Goal: Communication & Community: Answer question/provide support

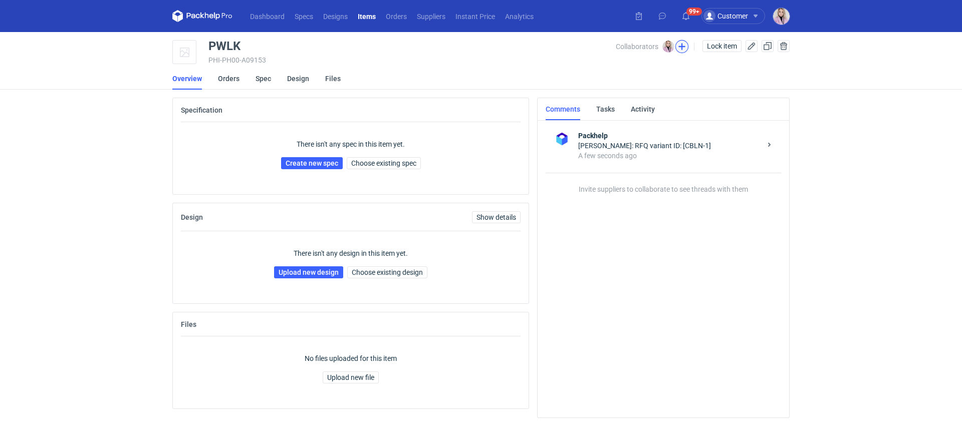
click at [679, 47] on button "button" at bounding box center [681, 46] width 13 height 13
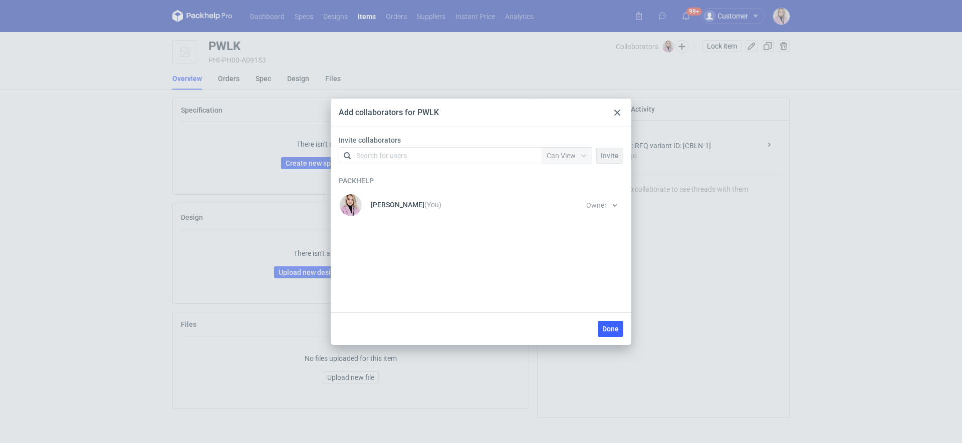
click at [428, 157] on div "Search for users" at bounding box center [438, 156] width 174 height 14
type input "adams"
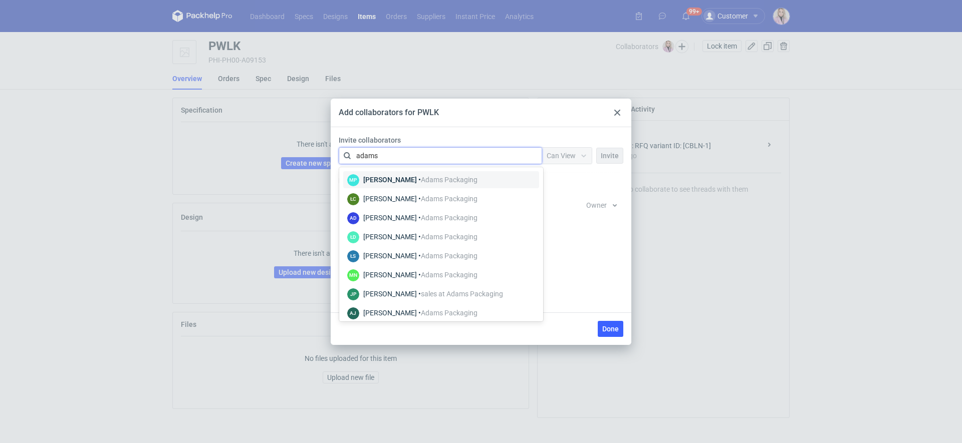
click at [421, 177] on span "Adams Packaging" at bounding box center [449, 180] width 57 height 8
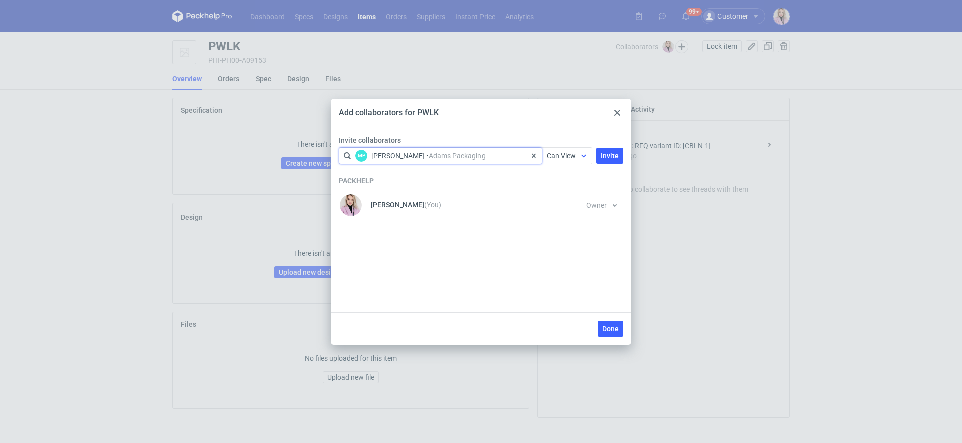
drag, startPoint x: 579, startPoint y: 143, endPoint x: 579, endPoint y: 149, distance: 6.0
click at [579, 144] on label "Invite collaborators" at bounding box center [483, 140] width 289 height 10
click at [579, 155] on div at bounding box center [584, 156] width 16 height 8
click at [574, 183] on span "Can View" at bounding box center [566, 178] width 30 height 10
click at [579, 158] on div at bounding box center [584, 156] width 16 height 8
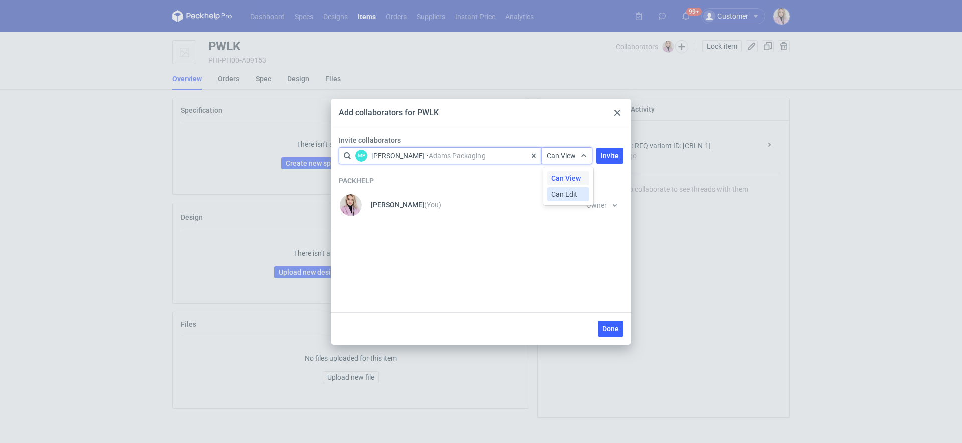
click at [573, 197] on span "Can Edit" at bounding box center [564, 194] width 26 height 10
click at [611, 158] on span "Invite" at bounding box center [610, 155] width 18 height 7
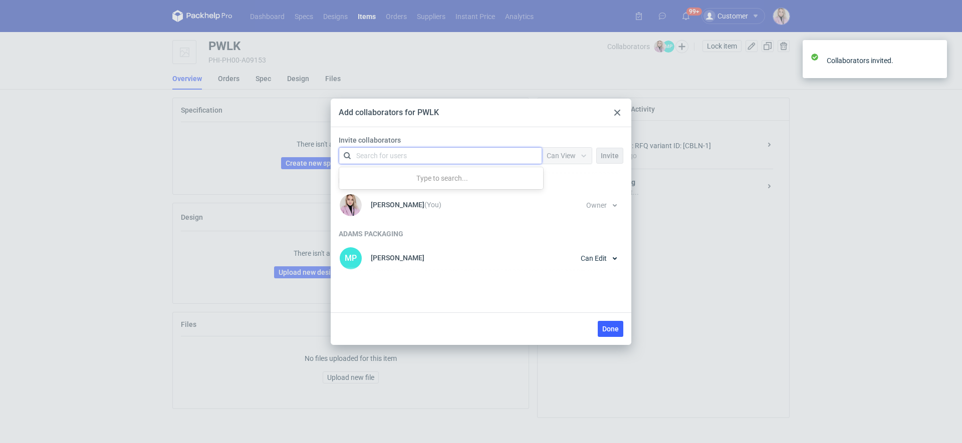
click at [426, 156] on div "Search for users" at bounding box center [438, 156] width 174 height 14
type input "czapr"
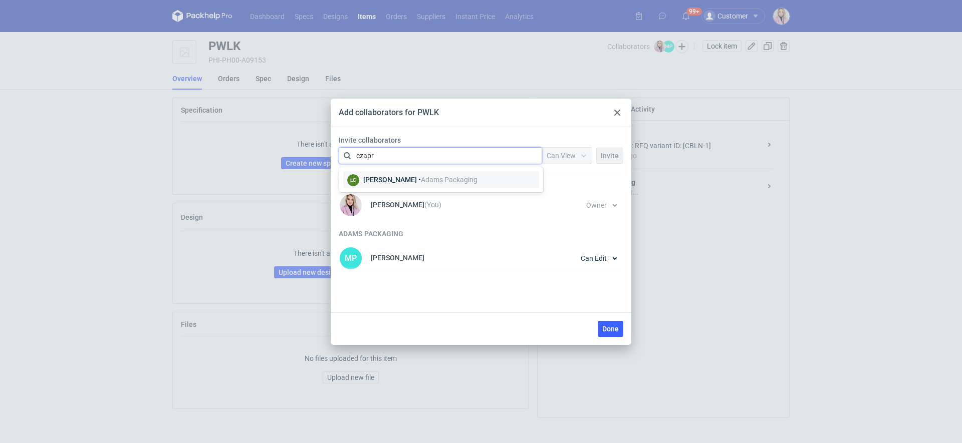
click at [393, 178] on div "Łukasz Czaprański • Adams Packaging" at bounding box center [420, 180] width 114 height 10
click at [566, 154] on span "Can View" at bounding box center [560, 156] width 29 height 8
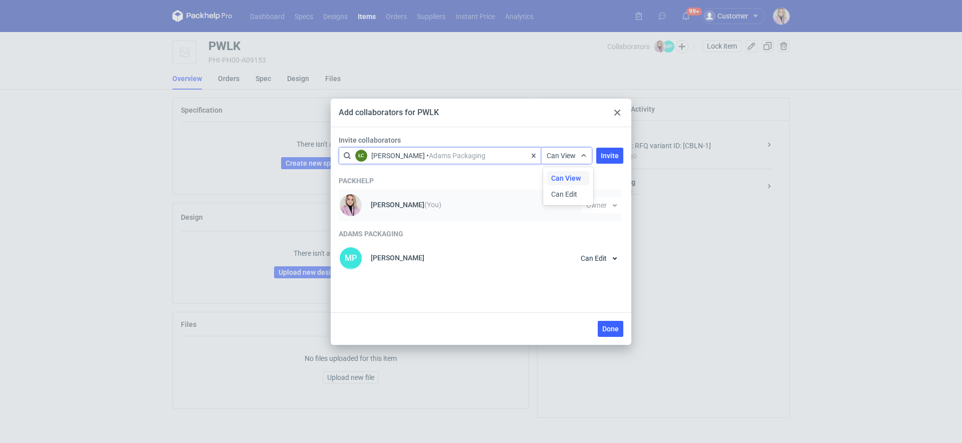
click at [565, 196] on span "Can Edit" at bounding box center [564, 194] width 26 height 10
click at [615, 162] on button "Invite" at bounding box center [609, 156] width 27 height 16
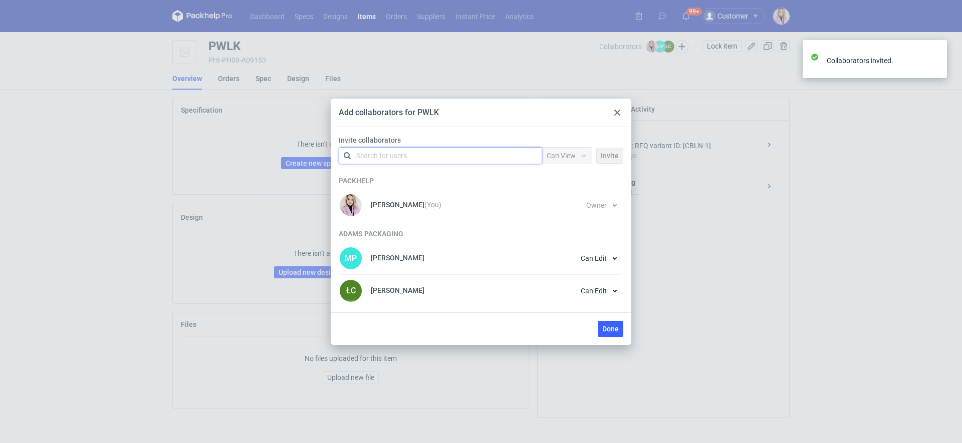
click at [470, 152] on div "Search for users" at bounding box center [438, 156] width 174 height 14
type input "nowo"
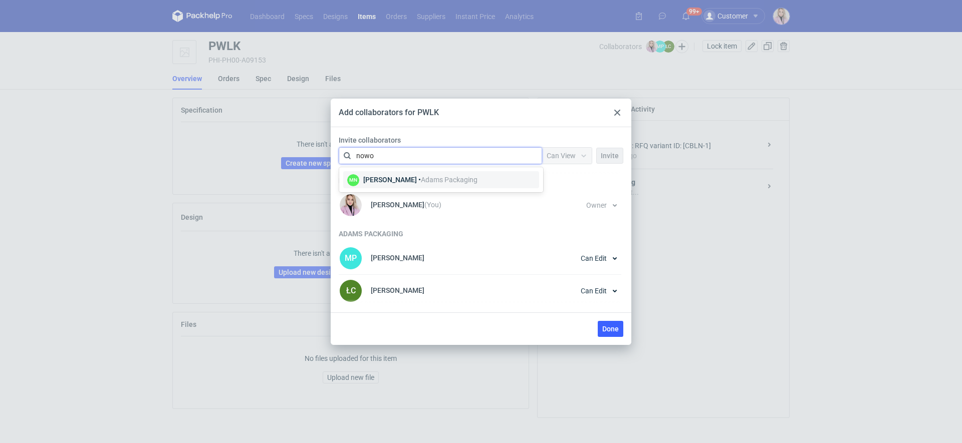
click at [453, 178] on span "Adams Packaging" at bounding box center [449, 180] width 57 height 8
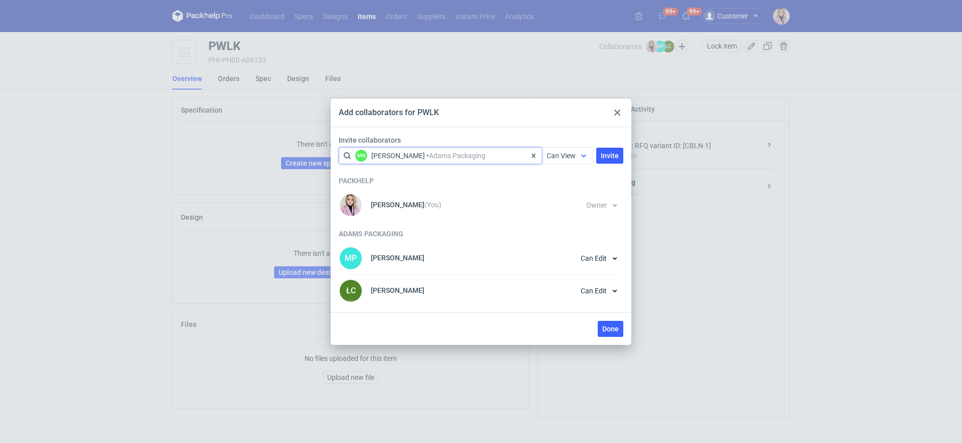
click at [557, 157] on span "Can View" at bounding box center [560, 156] width 29 height 8
click at [558, 194] on span "Can Edit" at bounding box center [564, 194] width 26 height 10
click at [604, 152] on span "Invite" at bounding box center [610, 155] width 18 height 7
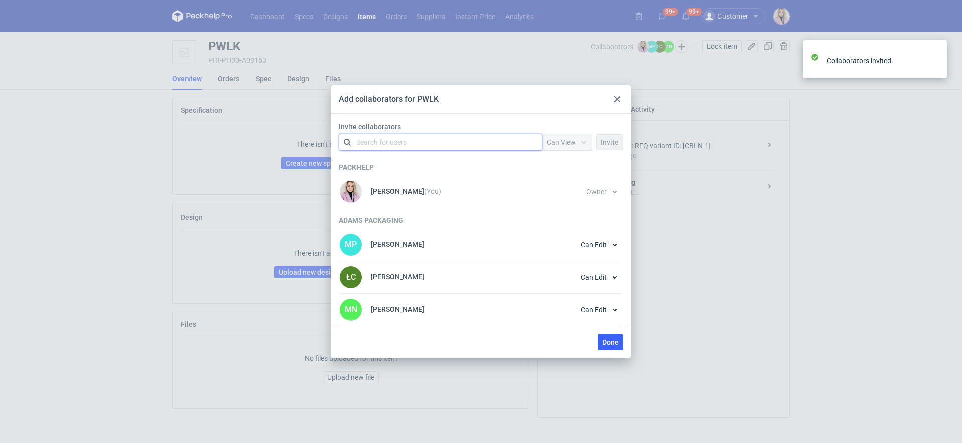
click at [609, 331] on div "Done" at bounding box center [481, 342] width 301 height 33
click at [609, 341] on span "Done" at bounding box center [610, 342] width 17 height 7
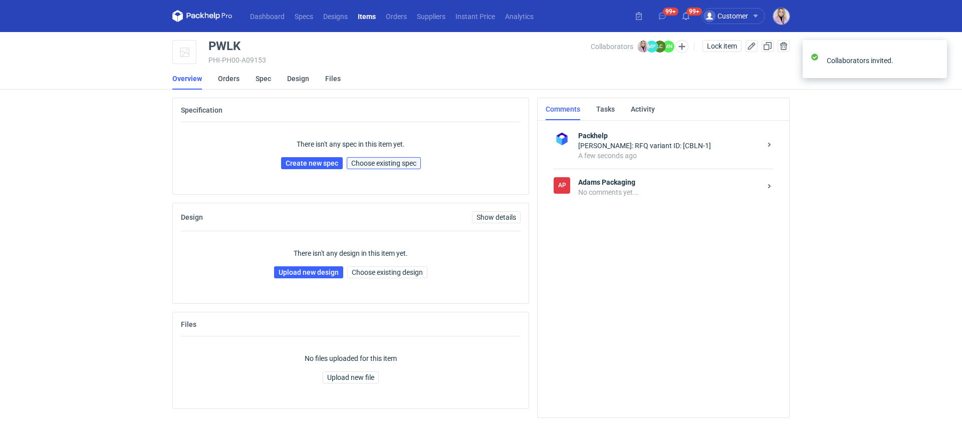
click at [379, 164] on span "Choose existing spec" at bounding box center [383, 163] width 65 height 7
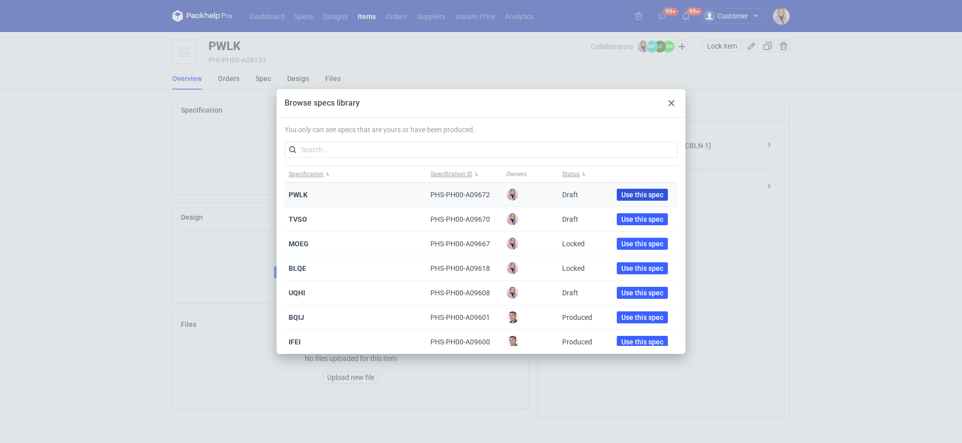
click at [621, 193] on span "Use this spec" at bounding box center [642, 194] width 42 height 7
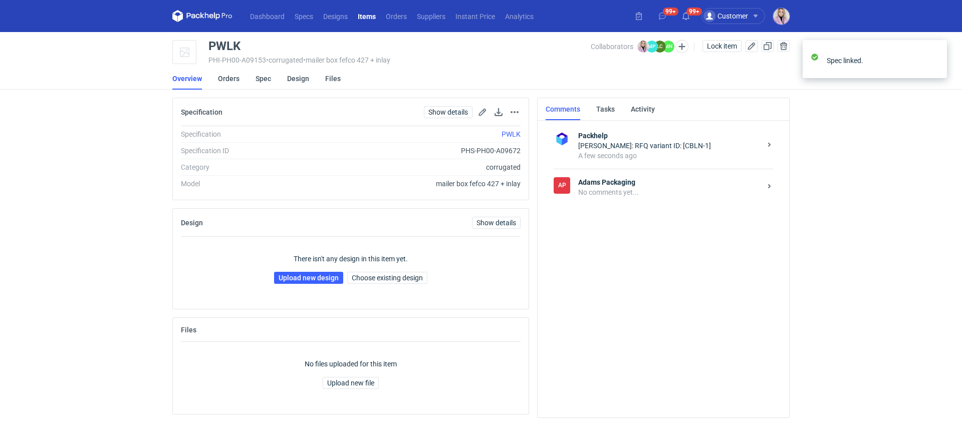
click at [643, 199] on div "AP Adams Packaging No comments yet..." at bounding box center [663, 187] width 219 height 37
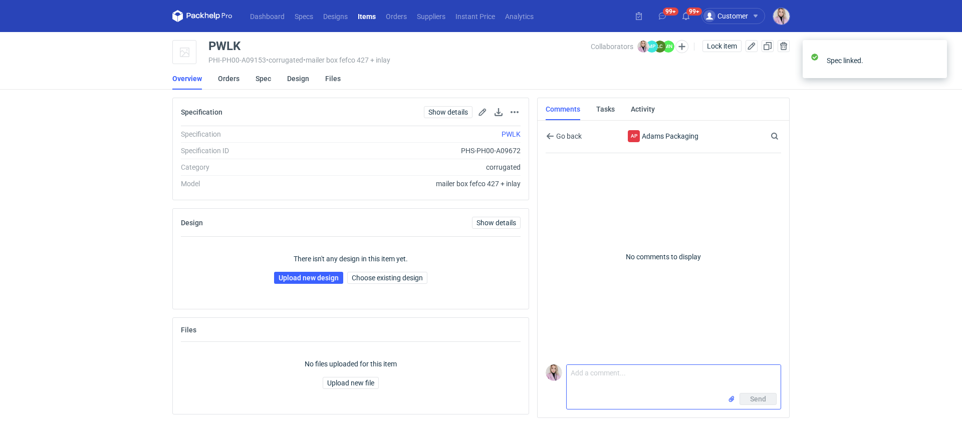
click at [587, 391] on textarea "Comment message" at bounding box center [674, 379] width 214 height 28
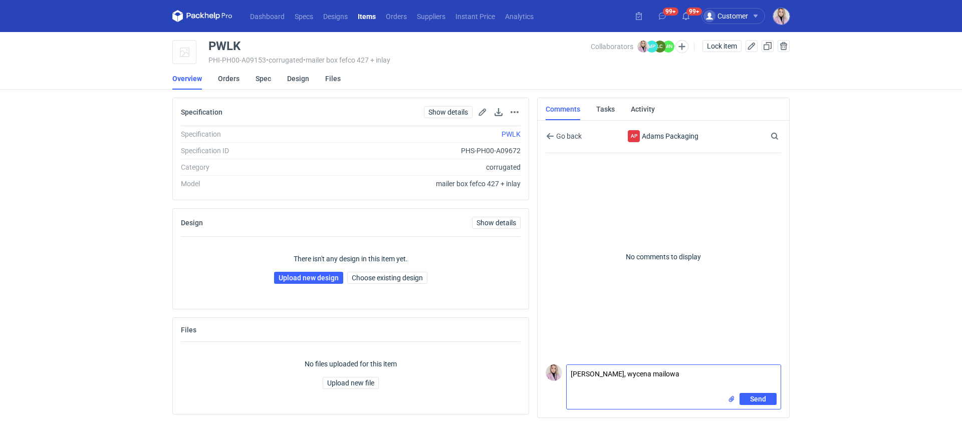
paste textarea "Fefco 427 + wkładka + owijka (zam. R318688775)"
drag, startPoint x: 637, startPoint y: 378, endPoint x: 566, endPoint y: 378, distance: 71.6
click at [565, 378] on div "Comment message Pani Małgosiu, wycena mailowa Fefco 427 + wkładka + owijka (zam…" at bounding box center [662, 382] width 235 height 56
click at [729, 400] on input "file" at bounding box center [731, 399] width 8 height 11
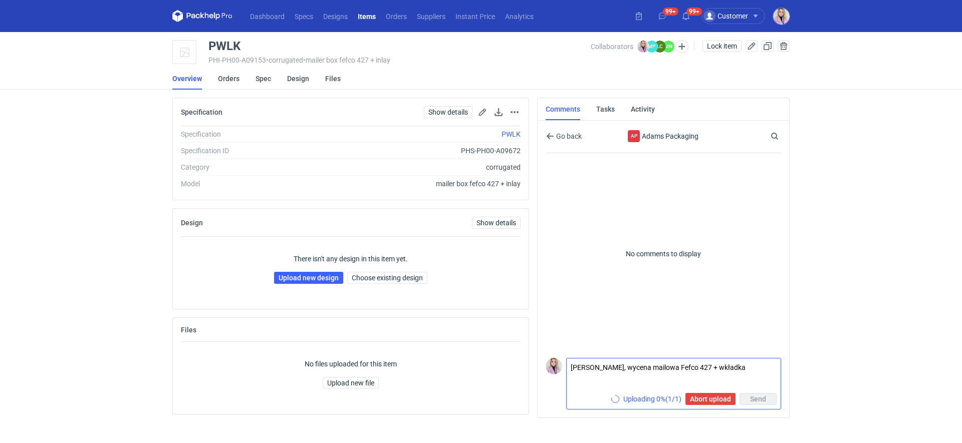
click at [747, 366] on textarea "Pani Małgosiu, wycena mailowa Fefco 427 + wkładka" at bounding box center [674, 376] width 214 height 35
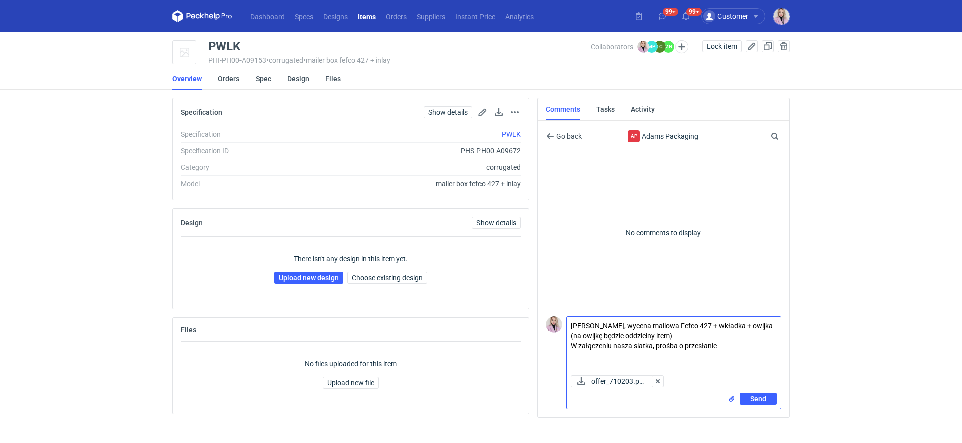
drag, startPoint x: 652, startPoint y: 346, endPoint x: 644, endPoint y: 346, distance: 7.5
click at [644, 346] on textarea "Pani Małgosiu, wycena mailowa Fefco 427 + wkładka + owijka (na owijkę będzie od…" at bounding box center [674, 344] width 214 height 55
click at [749, 347] on textarea "Pani Małgosiu, wycena mailowa Fefco 427 + wkładka + owijka (na owijkę będzie od…" at bounding box center [674, 344] width 214 height 55
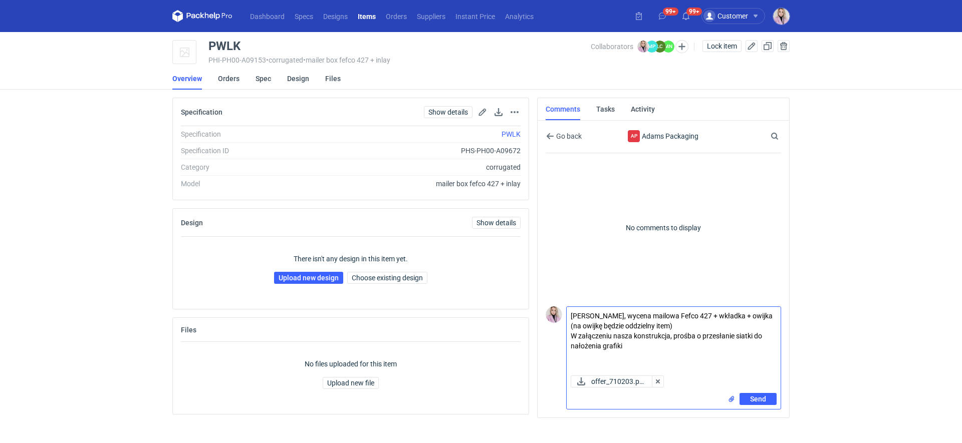
type textarea "Pani Małgosiu, wycena mailowa Fefco 427 + wkładka + owijka (na owijkę będzie od…"
click at [732, 400] on input "file" at bounding box center [731, 399] width 8 height 11
click at [763, 399] on span "Send" at bounding box center [758, 399] width 16 height 7
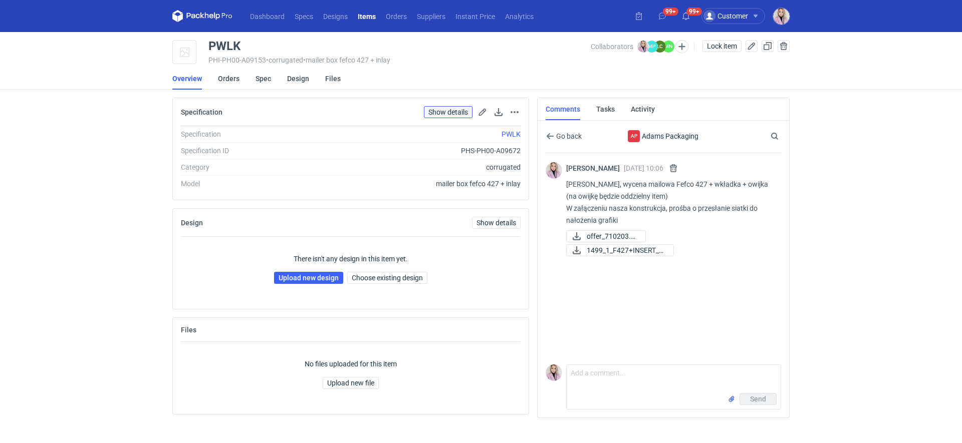
click at [445, 114] on link "Show details" at bounding box center [448, 112] width 49 height 12
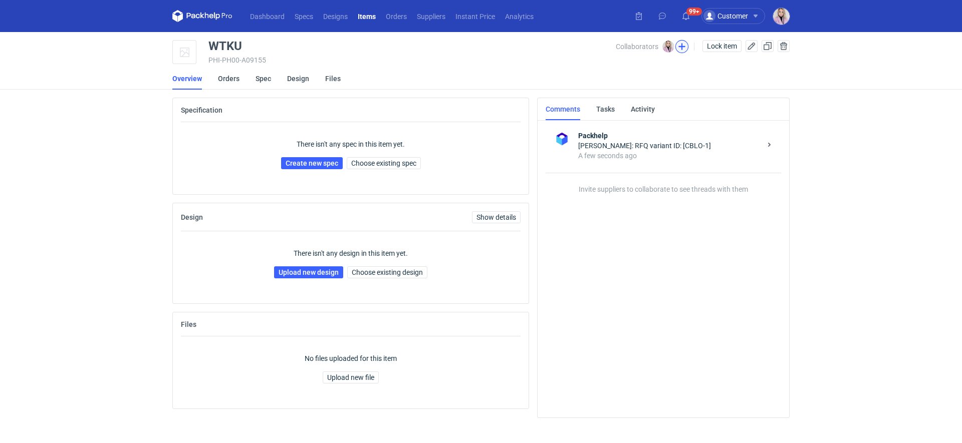
click at [680, 44] on button "button" at bounding box center [681, 46] width 13 height 13
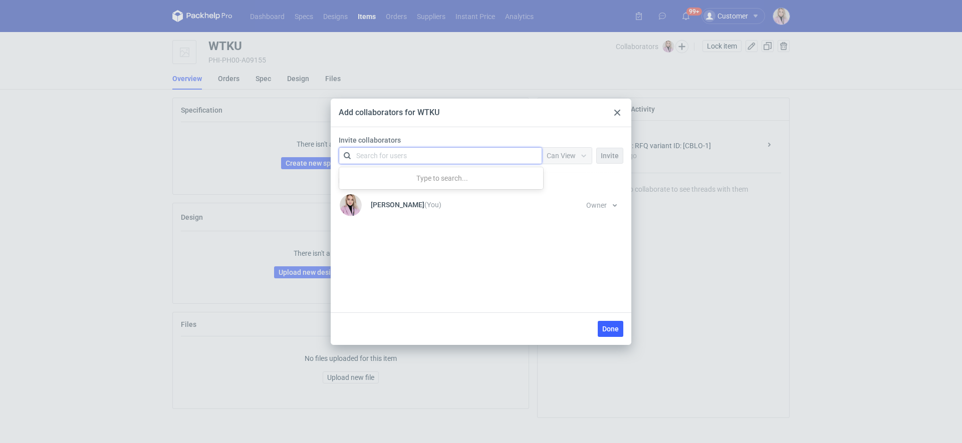
click at [367, 152] on div "Search for users" at bounding box center [381, 156] width 51 height 10
type input "adams"
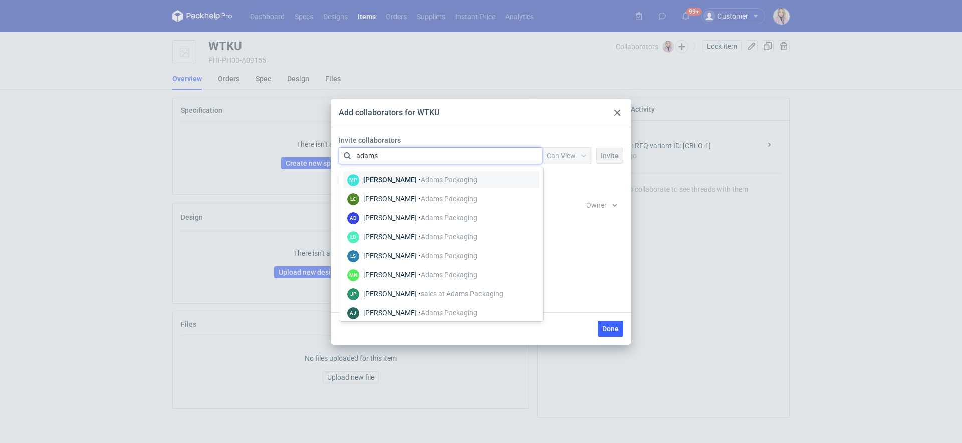
click at [397, 177] on div "Martyna Paroń • Adams Packaging" at bounding box center [420, 180] width 114 height 10
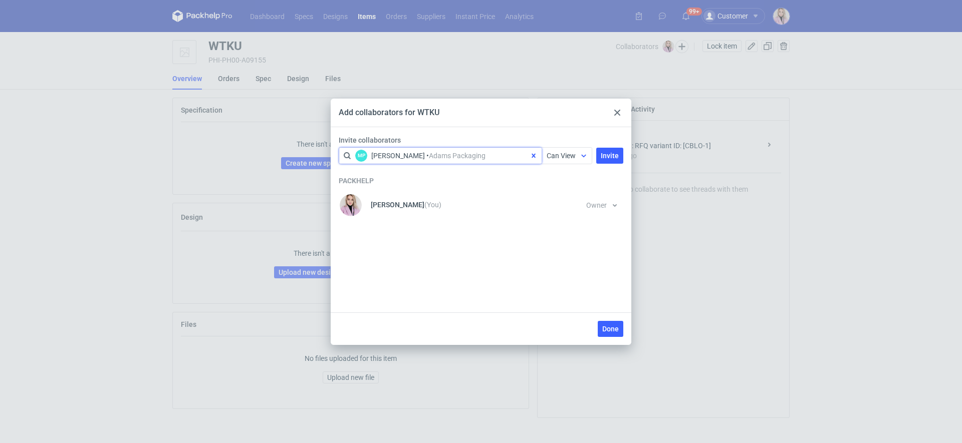
click at [589, 157] on div at bounding box center [584, 156] width 16 height 8
click at [567, 194] on span "Can Edit" at bounding box center [564, 194] width 26 height 10
click at [615, 155] on span "Invite" at bounding box center [610, 155] width 18 height 7
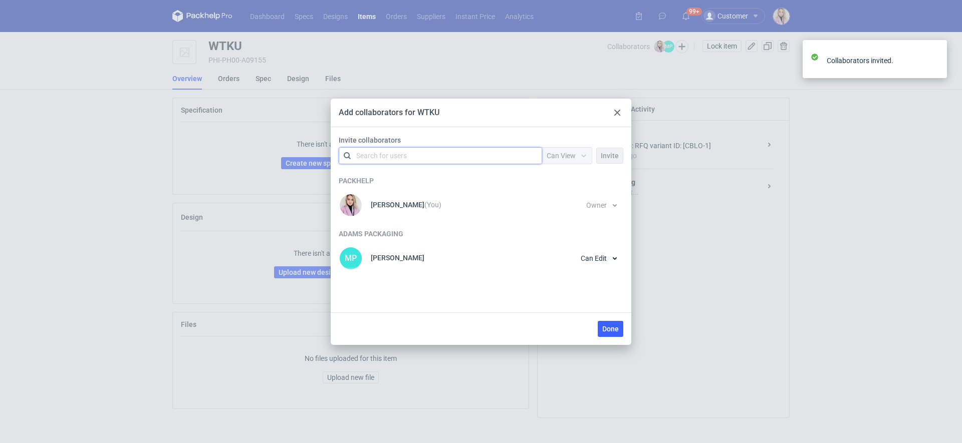
click at [468, 154] on div "Search for users" at bounding box center [438, 156] width 174 height 14
type input "czapr"
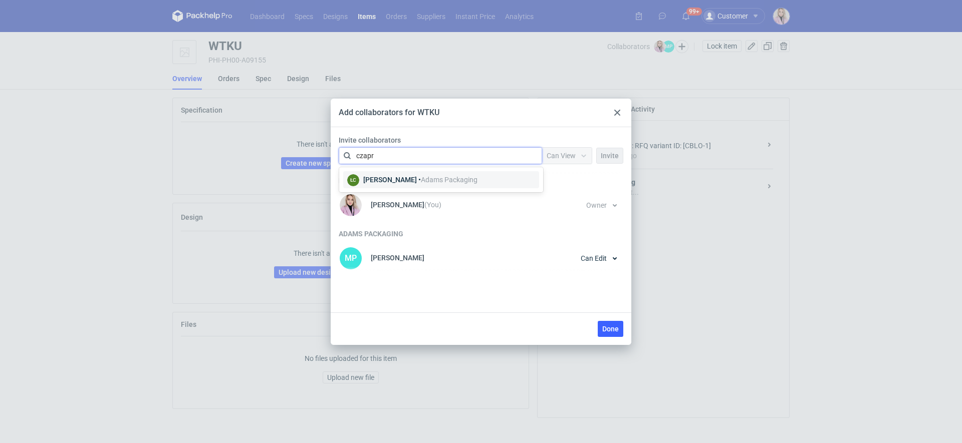
click at [412, 181] on div "[PERSON_NAME] • Adams Packaging" at bounding box center [420, 180] width 114 height 10
click at [575, 152] on span "Can View" at bounding box center [560, 156] width 29 height 8
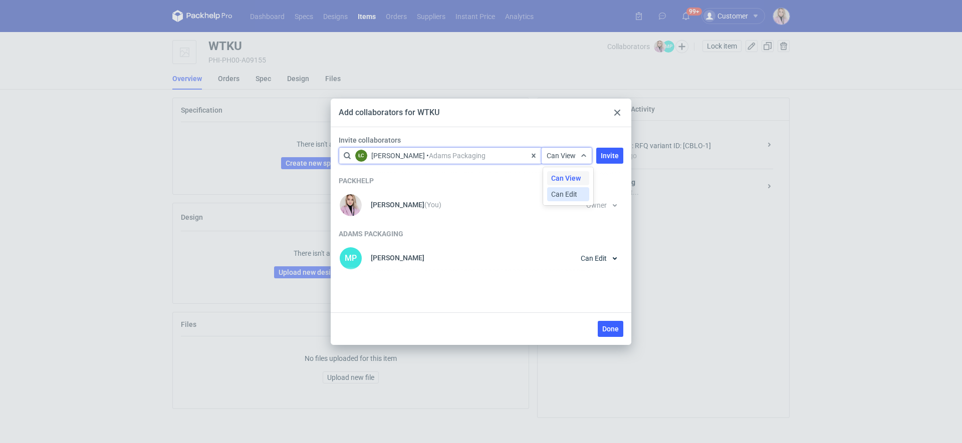
click at [572, 194] on span "Can Edit" at bounding box center [564, 194] width 26 height 10
click at [612, 145] on label "Invite collaborators" at bounding box center [483, 140] width 289 height 10
click at [610, 158] on span "Invite" at bounding box center [610, 155] width 18 height 7
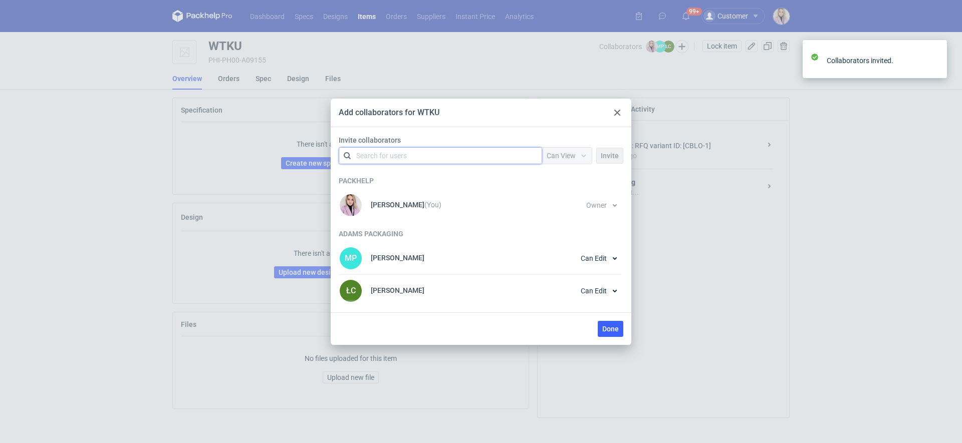
click at [442, 157] on div "Search for users" at bounding box center [438, 156] width 174 height 14
type input "nowo"
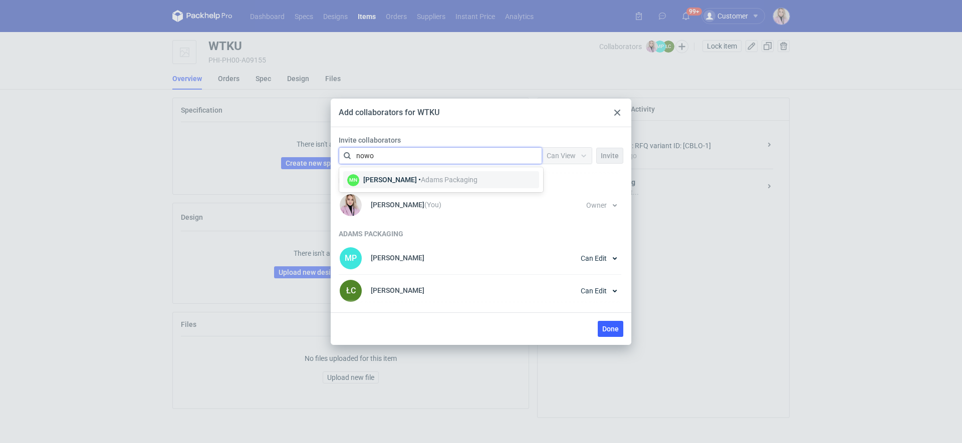
click at [421, 176] on div "Małgorzata Nowotna • Adams Packaging" at bounding box center [420, 180] width 114 height 10
drag, startPoint x: 550, startPoint y: 156, endPoint x: 551, endPoint y: 163, distance: 6.6
click at [550, 156] on span "Can View" at bounding box center [560, 156] width 29 height 8
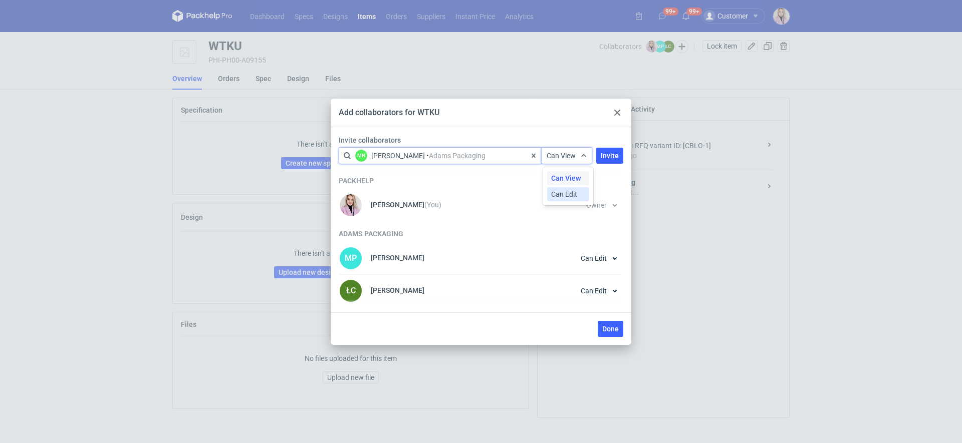
click at [551, 190] on span "Can Edit" at bounding box center [564, 194] width 26 height 10
click at [602, 154] on span "Invite" at bounding box center [610, 155] width 18 height 7
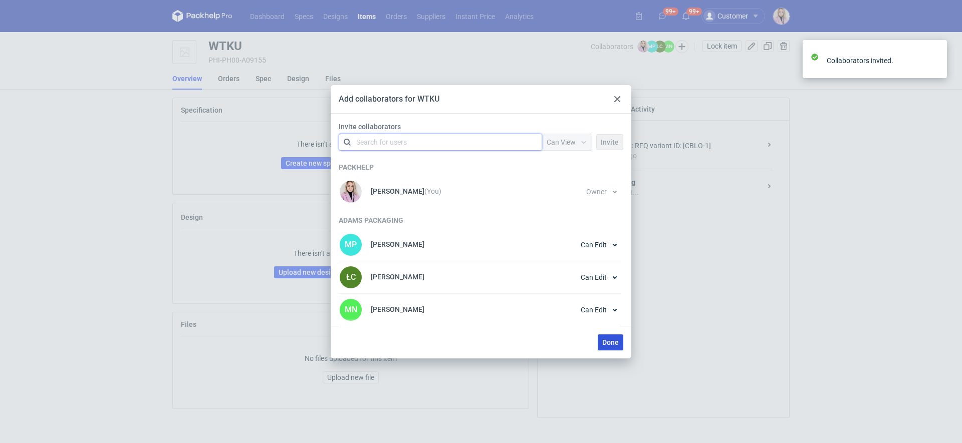
click at [610, 339] on span "Done" at bounding box center [610, 342] width 17 height 7
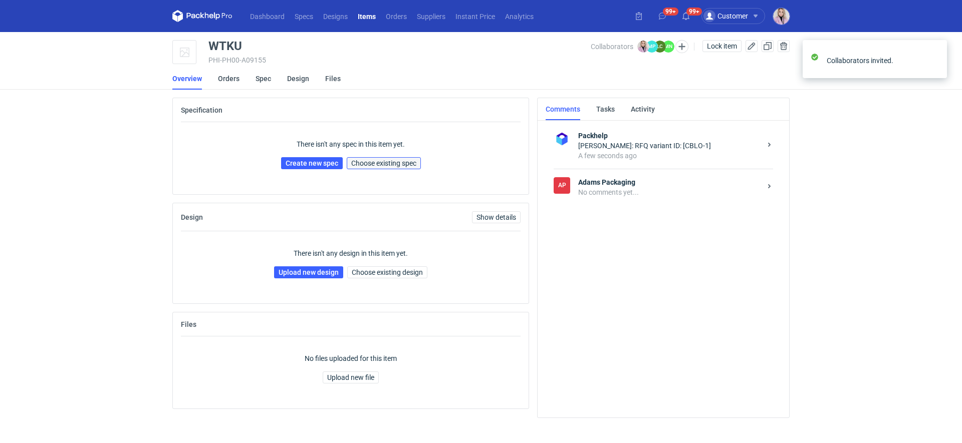
click at [398, 163] on span "Choose existing spec" at bounding box center [383, 163] width 65 height 7
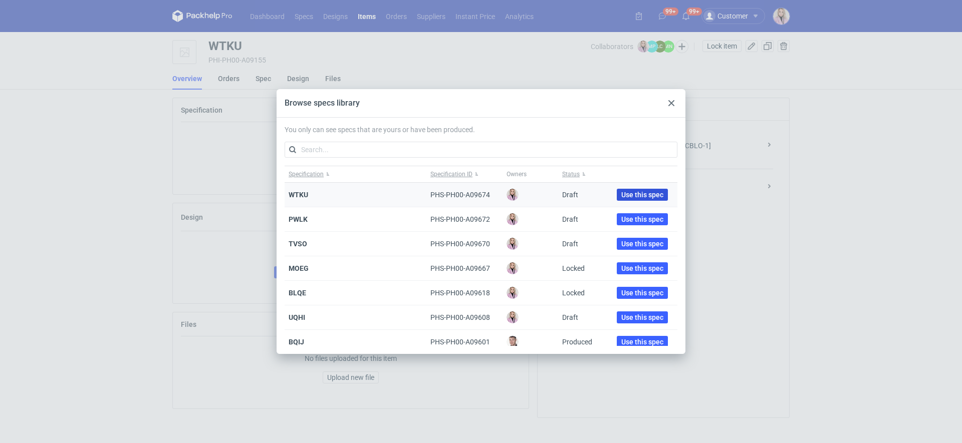
click at [621, 193] on span "Use this spec" at bounding box center [642, 194] width 42 height 7
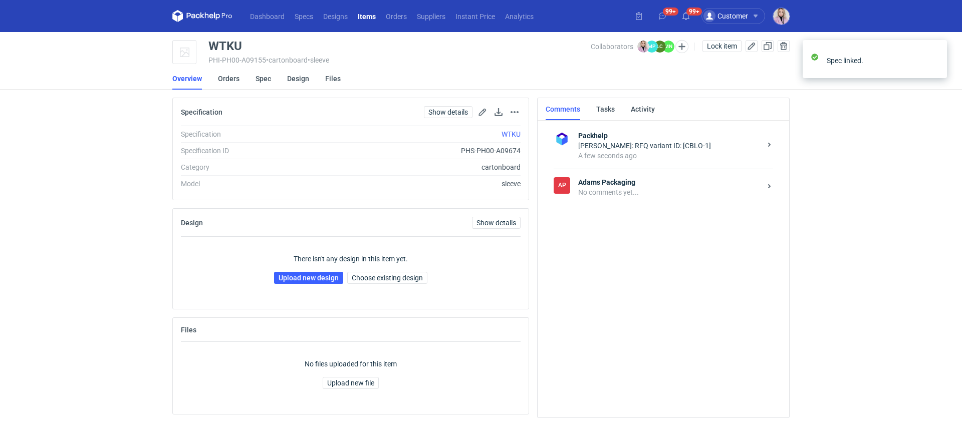
click at [659, 186] on strong "Adams Packaging" at bounding box center [669, 182] width 183 height 10
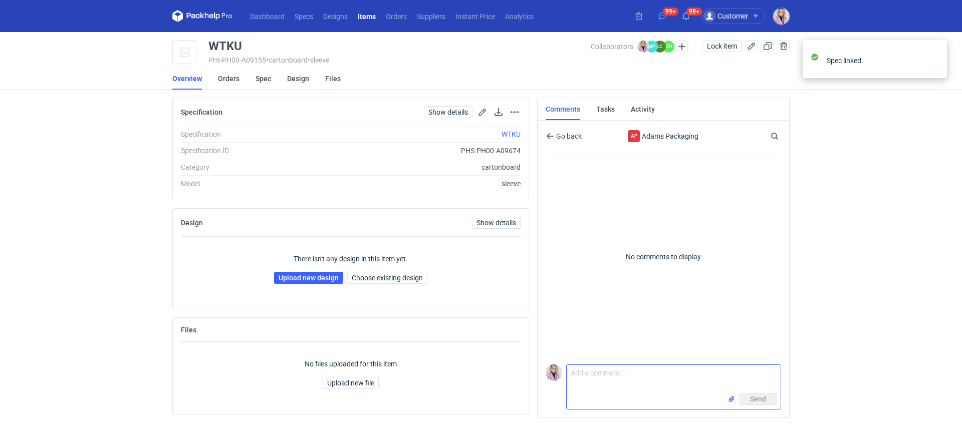
click at [586, 382] on textarea "Comment message" at bounding box center [674, 379] width 214 height 28
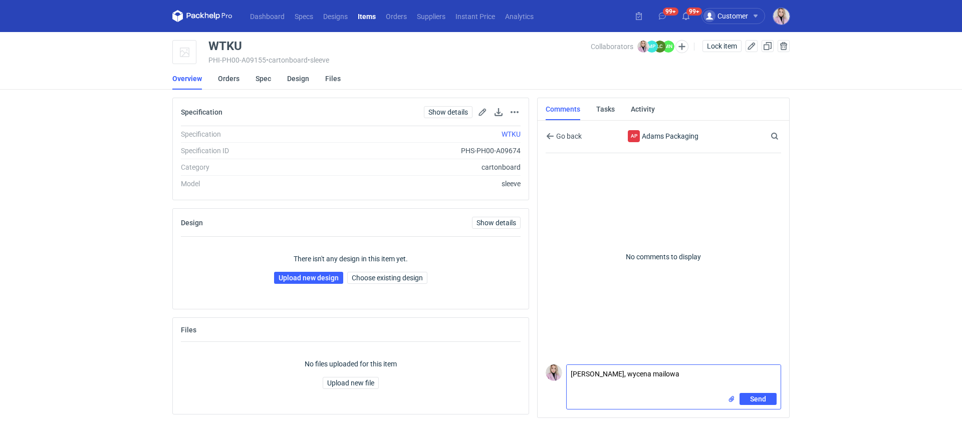
paste textarea "Fefco 427 + wkładka + owijka (zam. R318688775)"
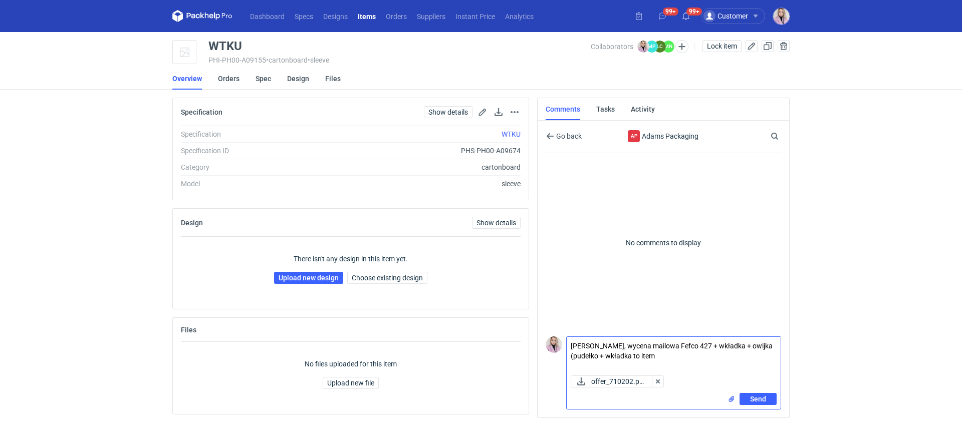
paste textarea "PWLK"
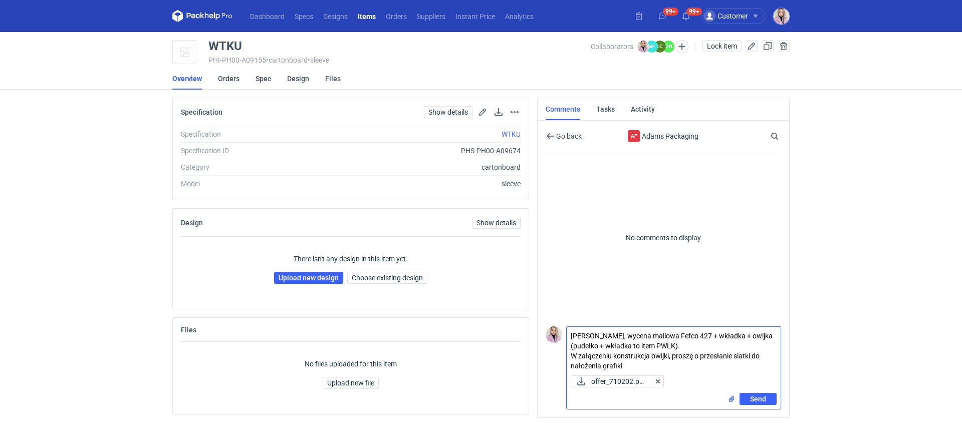
type textarea "Pani Małgosiu, wycena mailowa Fefco 427 + wkładka + owijka (pudełko + wkładka t…"
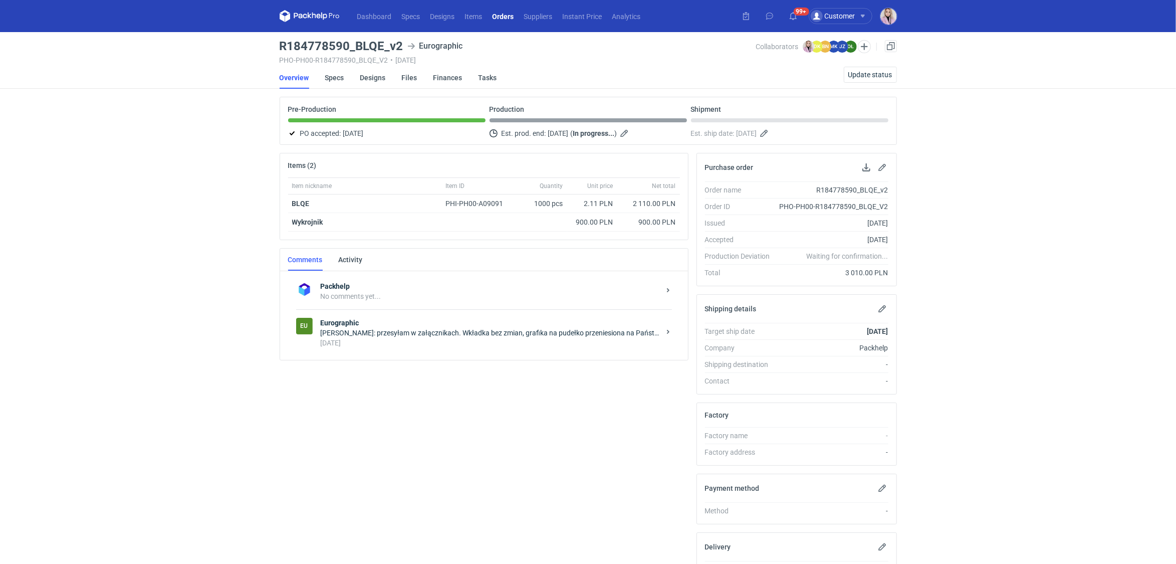
click at [371, 332] on div "Klaudia Wiśniewska: przesyłam w załącznikach. Wkładka bez zmian, grafika na pud…" at bounding box center [490, 333] width 339 height 10
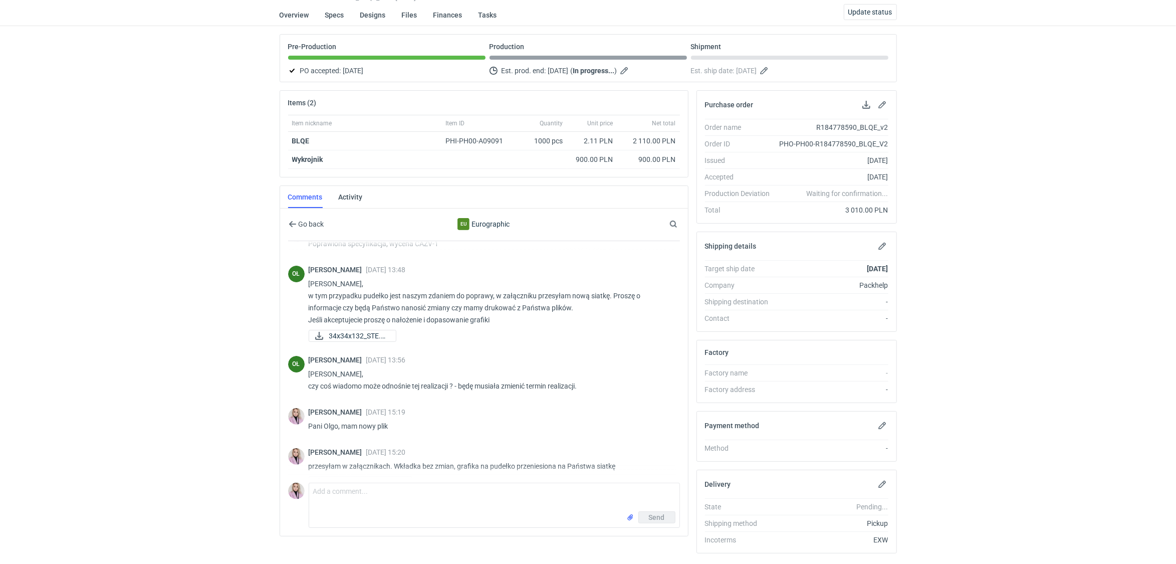
scroll to position [55, 0]
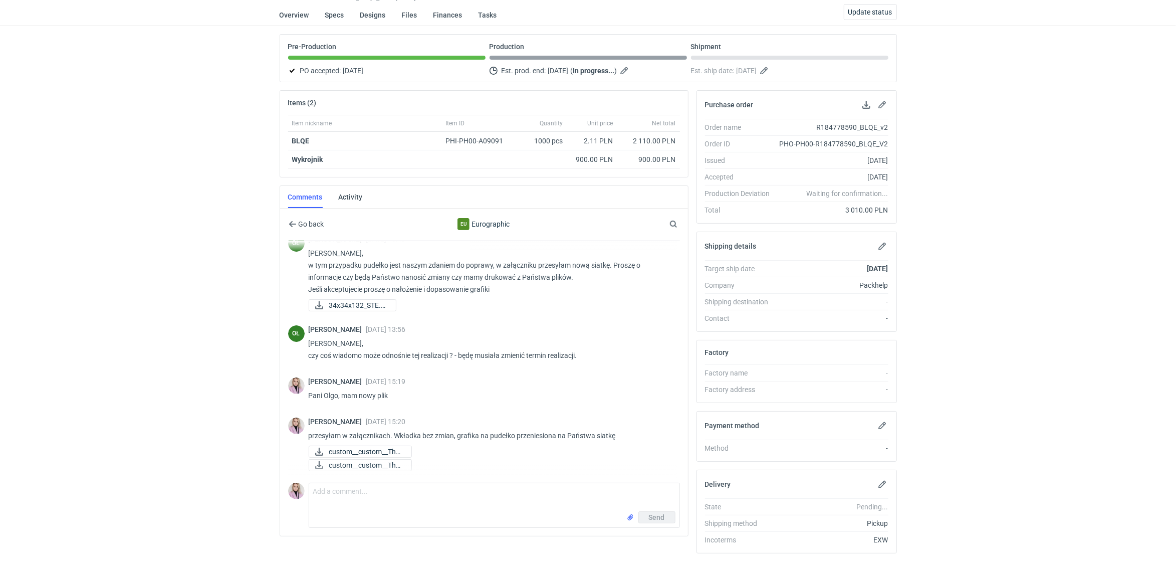
click at [247, 377] on div "Dashboard Specs Designs Items Orders Suppliers Instant Price Analytics 99+ Cust…" at bounding box center [588, 219] width 1176 height 564
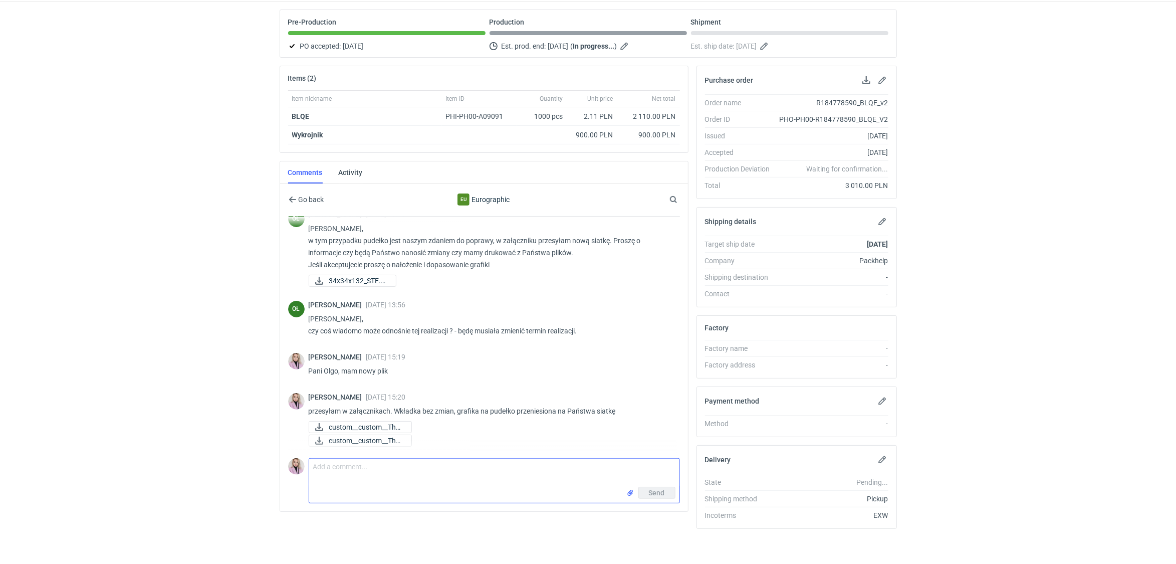
click at [332, 465] on textarea "Comment message" at bounding box center [494, 472] width 370 height 28
click at [444, 467] on textarea "Pani Olgo, czy tutaj jest już wszystko ok? termin nie jest zagrożony :)" at bounding box center [494, 472] width 370 height 28
click at [587, 466] on textarea "Pani Olgo, czy tutaj jest już wszystko ok? Czy podany wcześniej termin nie jest…" at bounding box center [494, 472] width 370 height 28
type textarea "Pani Olgo, czy tutaj jest już wszystko ok? Czy podany wcześniej termin nie jest…"
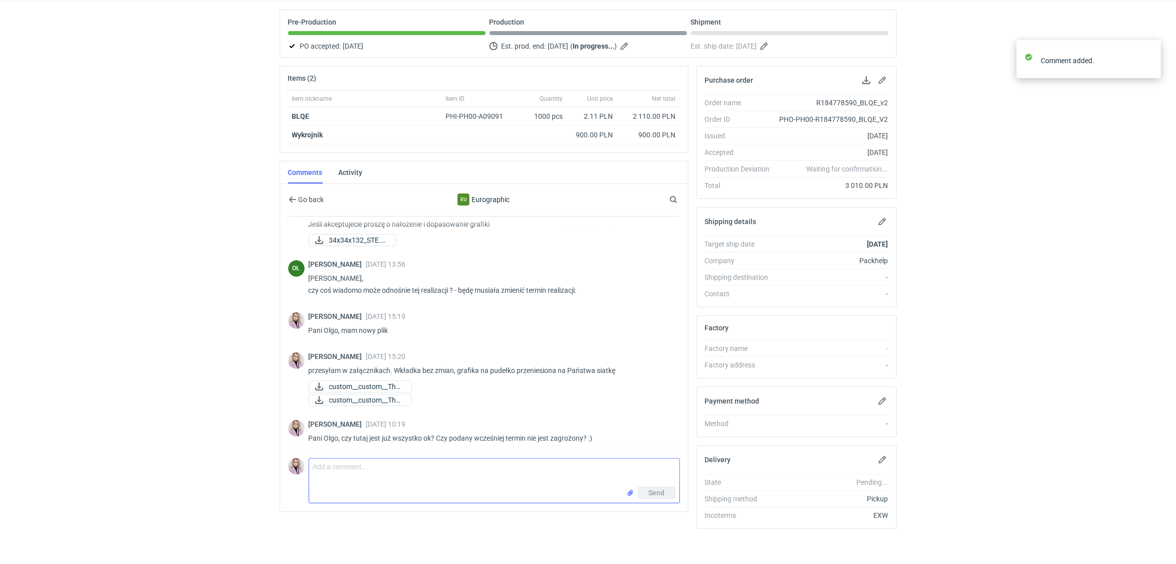
scroll to position [95, 0]
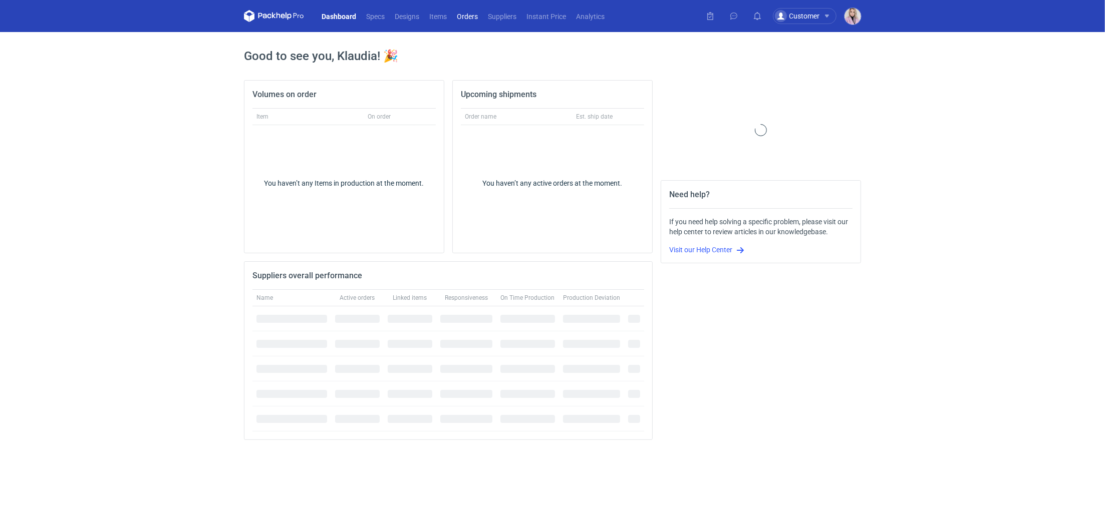
click at [460, 16] on link "Orders" at bounding box center [467, 16] width 31 height 12
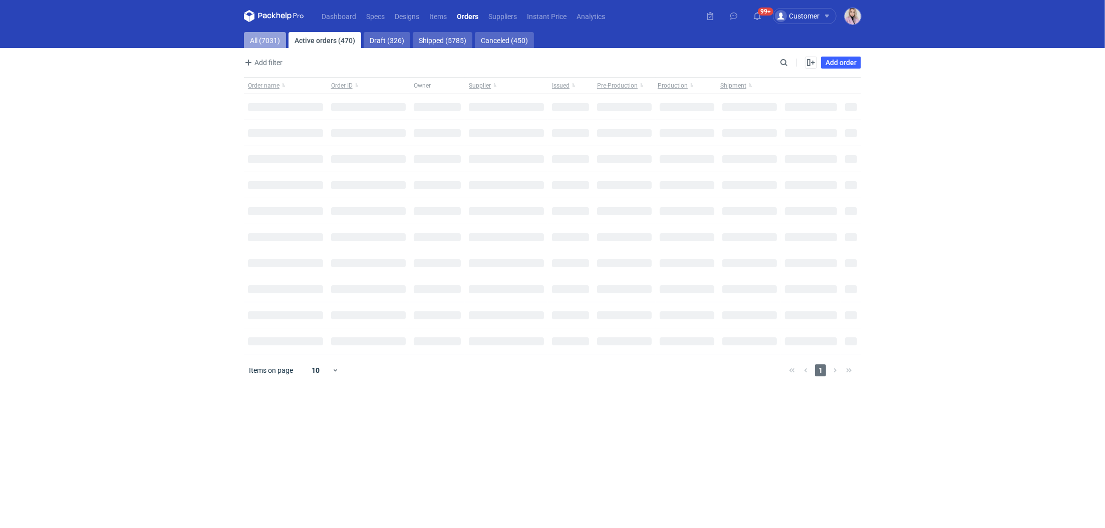
click at [259, 37] on link "All (7031)" at bounding box center [265, 40] width 42 height 16
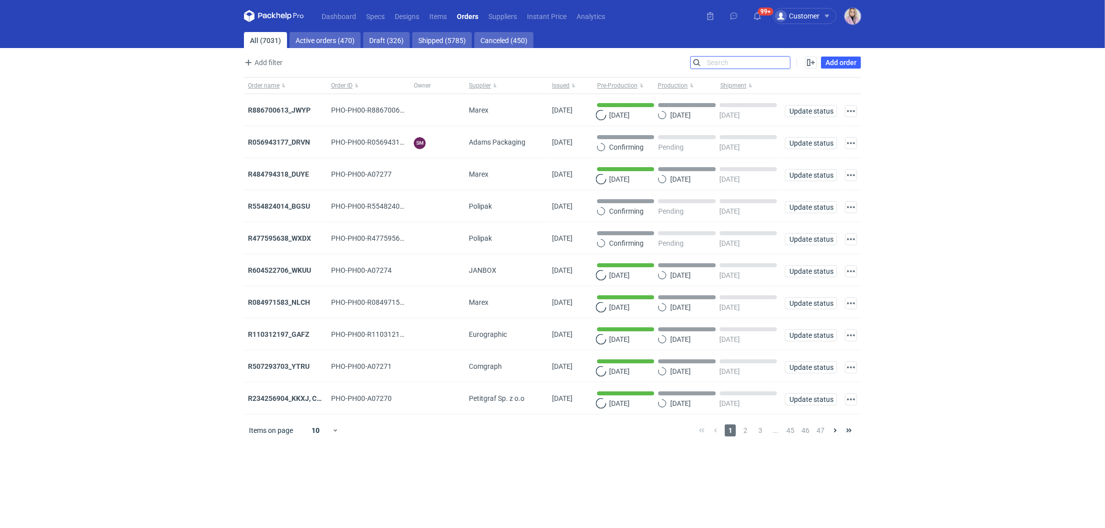
click at [787, 65] on input "Search" at bounding box center [740, 63] width 99 height 12
paste input "IDRT"
type input "IDRT"
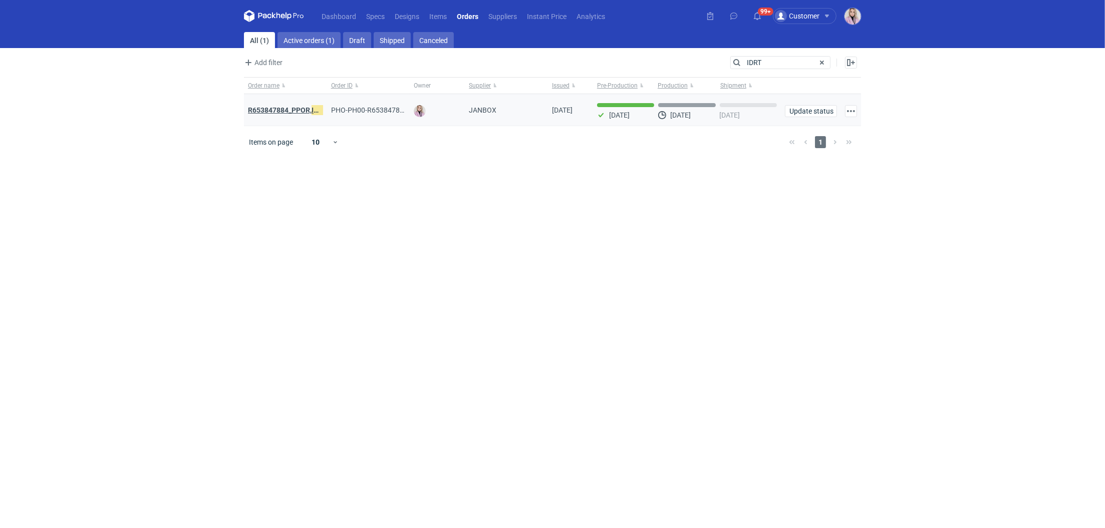
click at [296, 108] on strong "R653847884_PPOR, IDRT , RRRT" at bounding box center [297, 110] width 99 height 11
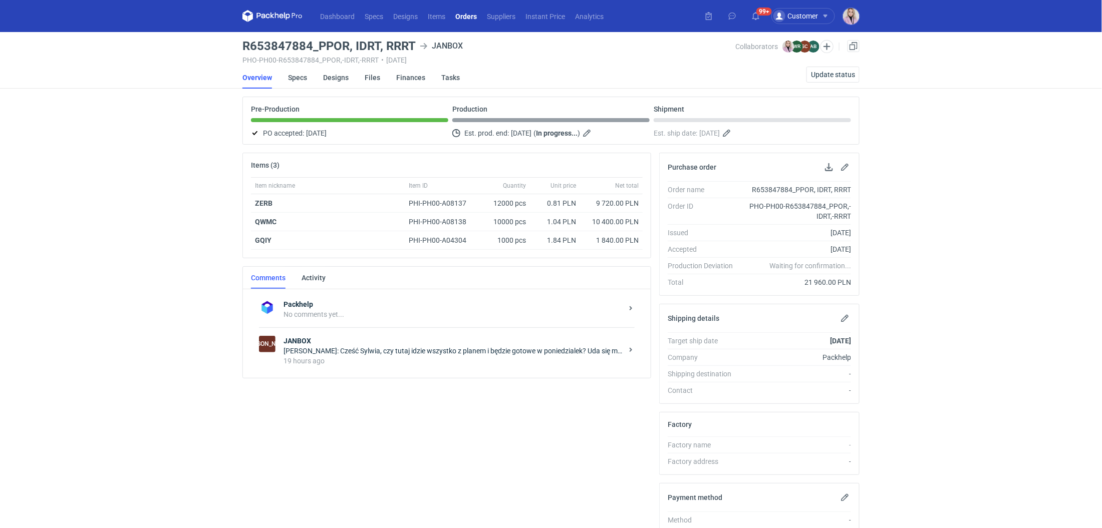
click at [291, 40] on h3 "R653847884_PPOR, IDRT, RRRT" at bounding box center [328, 46] width 173 height 12
copy h3 "R653847884_PPOR, IDRT, RRRT"
click at [464, 18] on link "Orders" at bounding box center [466, 16] width 32 height 12
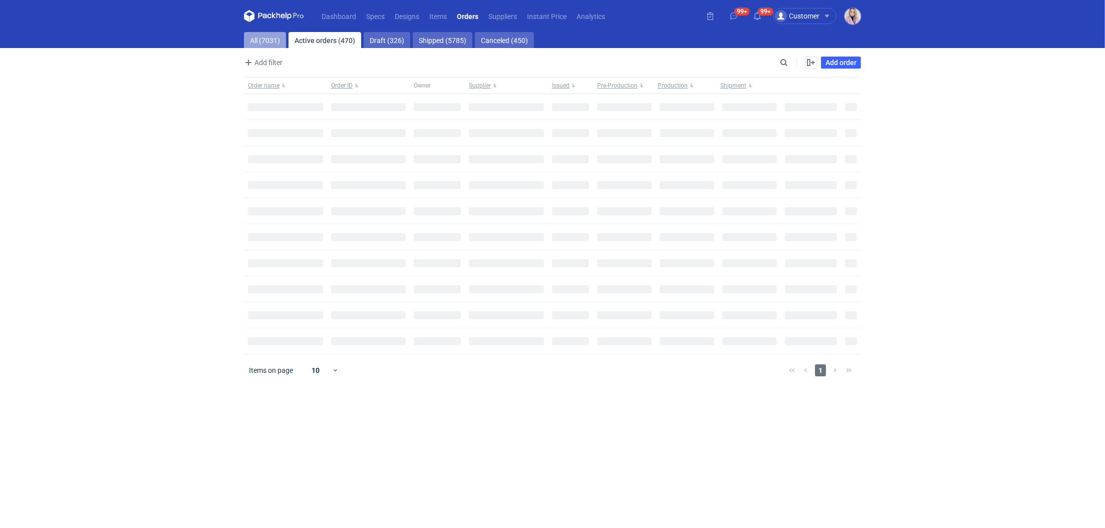
click at [263, 39] on link "All (7031)" at bounding box center [265, 40] width 42 height 16
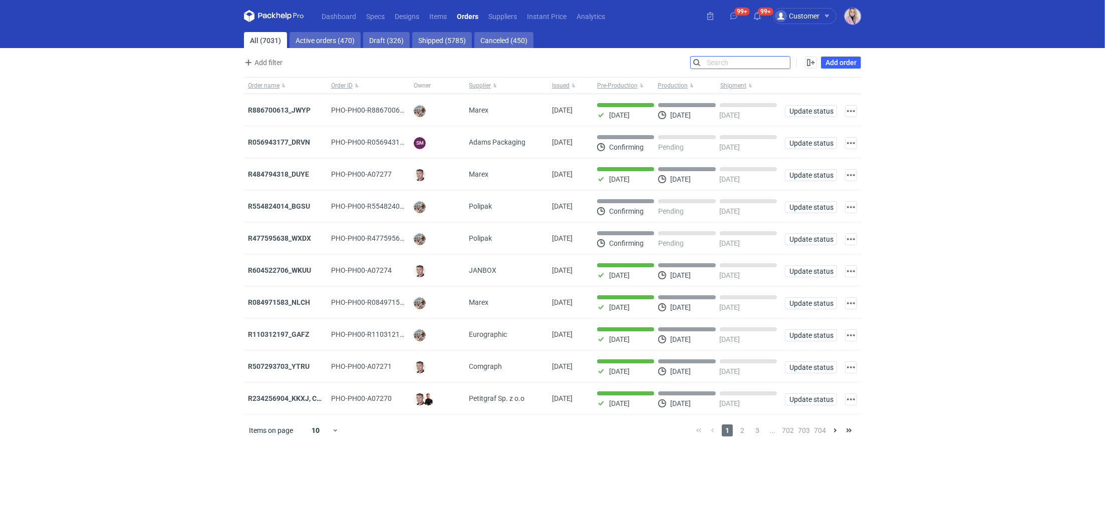
click at [785, 64] on input "Search" at bounding box center [740, 63] width 99 height 12
click at [785, 65] on input "Search" at bounding box center [740, 63] width 99 height 12
paste input "R835714625"
type input "R835714625"
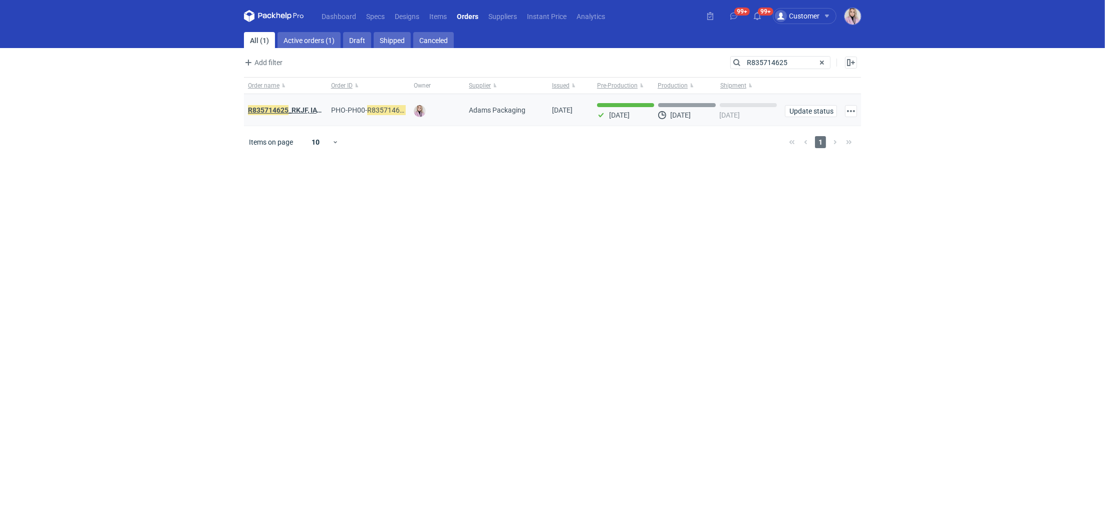
click at [296, 109] on strong "R835714625 _RKJF, IAVU, SFPF, TXLA" at bounding box center [306, 110] width 117 height 11
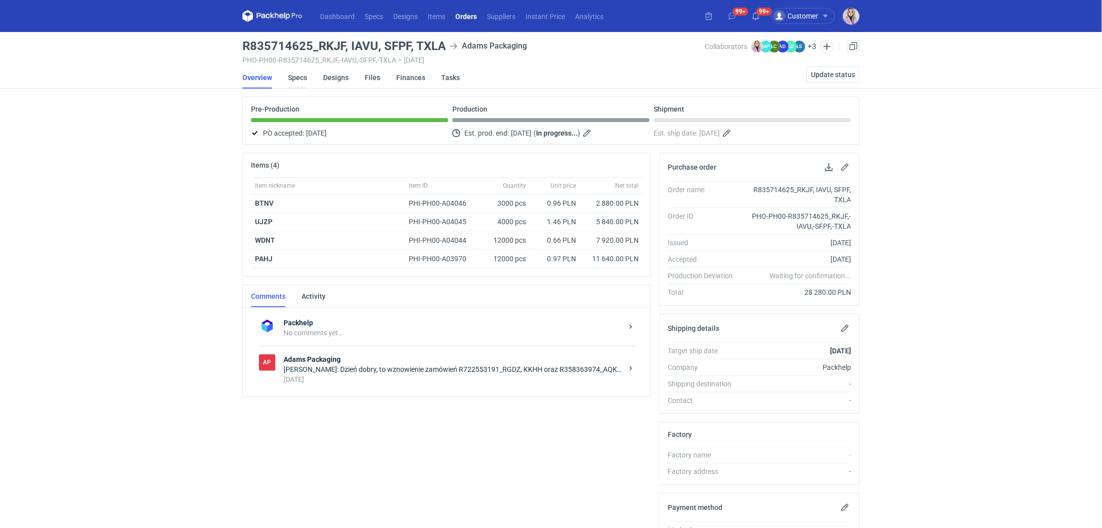
click at [290, 78] on link "Specs" at bounding box center [297, 78] width 19 height 22
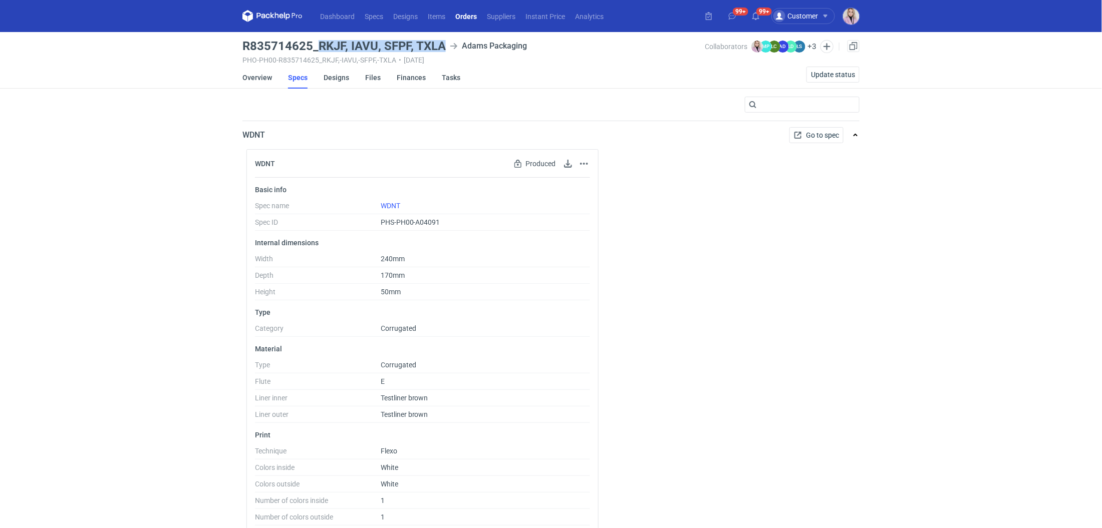
drag, startPoint x: 319, startPoint y: 46, endPoint x: 443, endPoint y: 48, distance: 124.7
click at [443, 48] on h3 "R835714625_RKJF, IAVU, SFPF, TXLA" at bounding box center [343, 46] width 203 height 12
copy h3 "RKJF, IAVU, SFPF, TXLA"
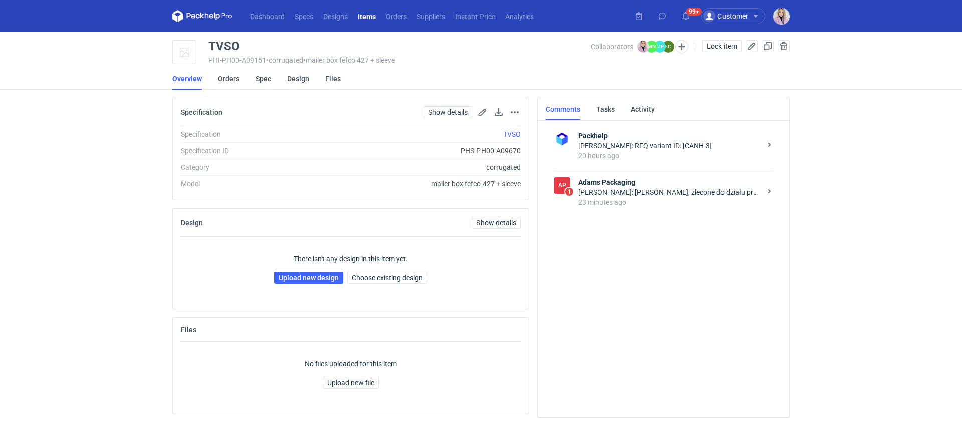
click at [661, 190] on div "[PERSON_NAME]: [PERSON_NAME], zlecone do działu projektowego" at bounding box center [669, 192] width 183 height 10
